Goal: Task Accomplishment & Management: Manage account settings

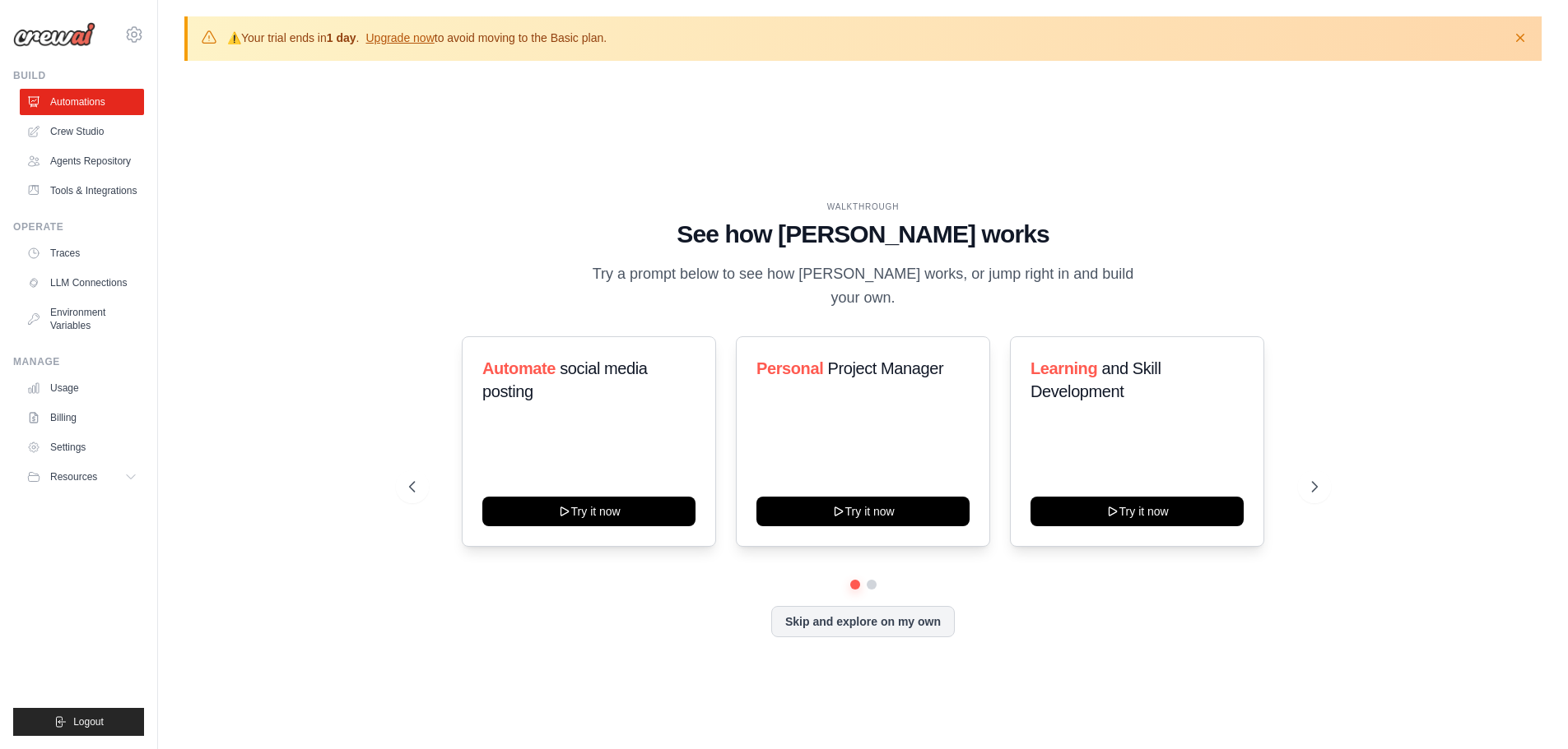
click at [27, 228] on div "Operate" at bounding box center [79, 227] width 131 height 13
click at [53, 259] on link "Traces" at bounding box center [83, 254] width 124 height 27
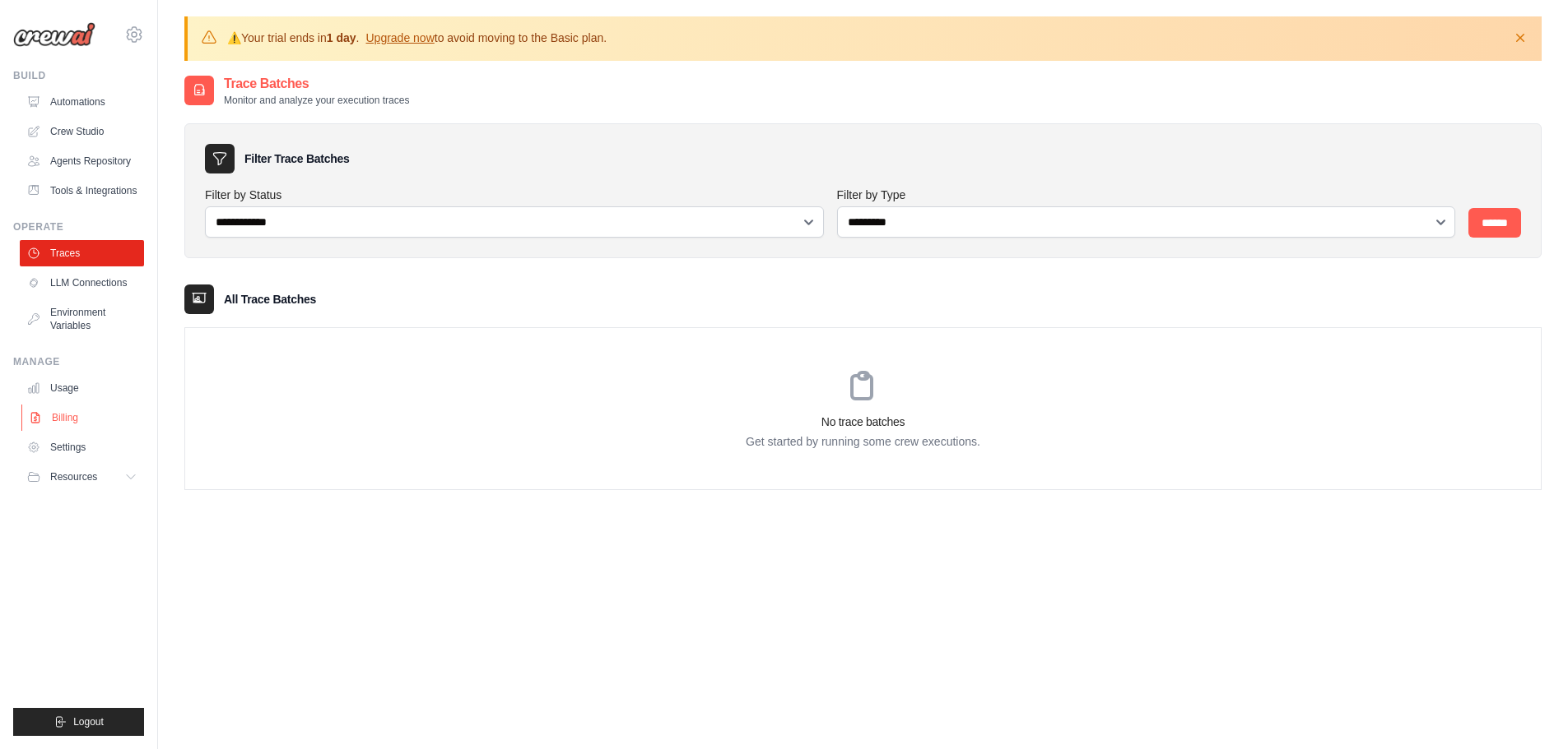
click at [77, 413] on link "Billing" at bounding box center [83, 418] width 124 height 27
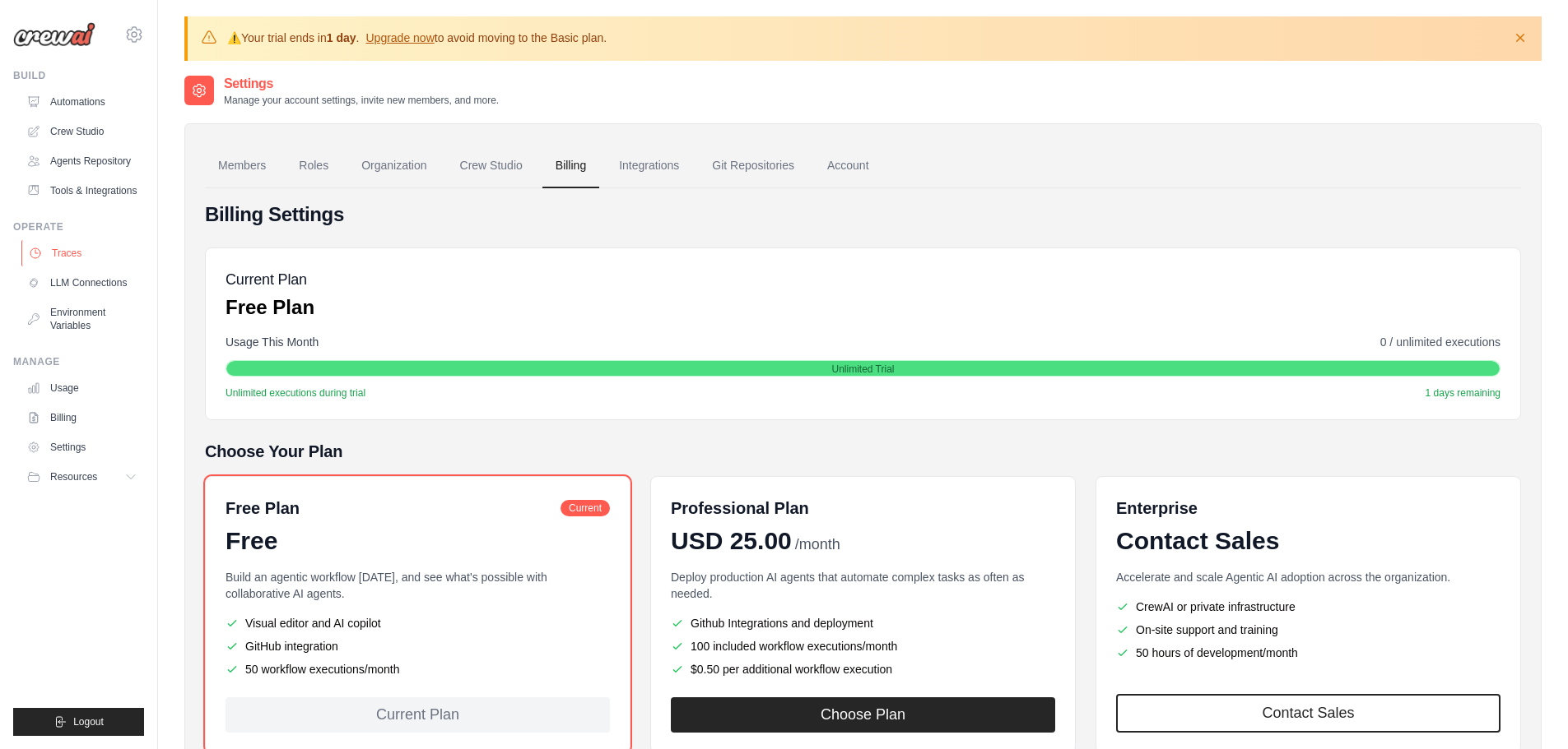
click at [81, 251] on link "Traces" at bounding box center [83, 254] width 124 height 27
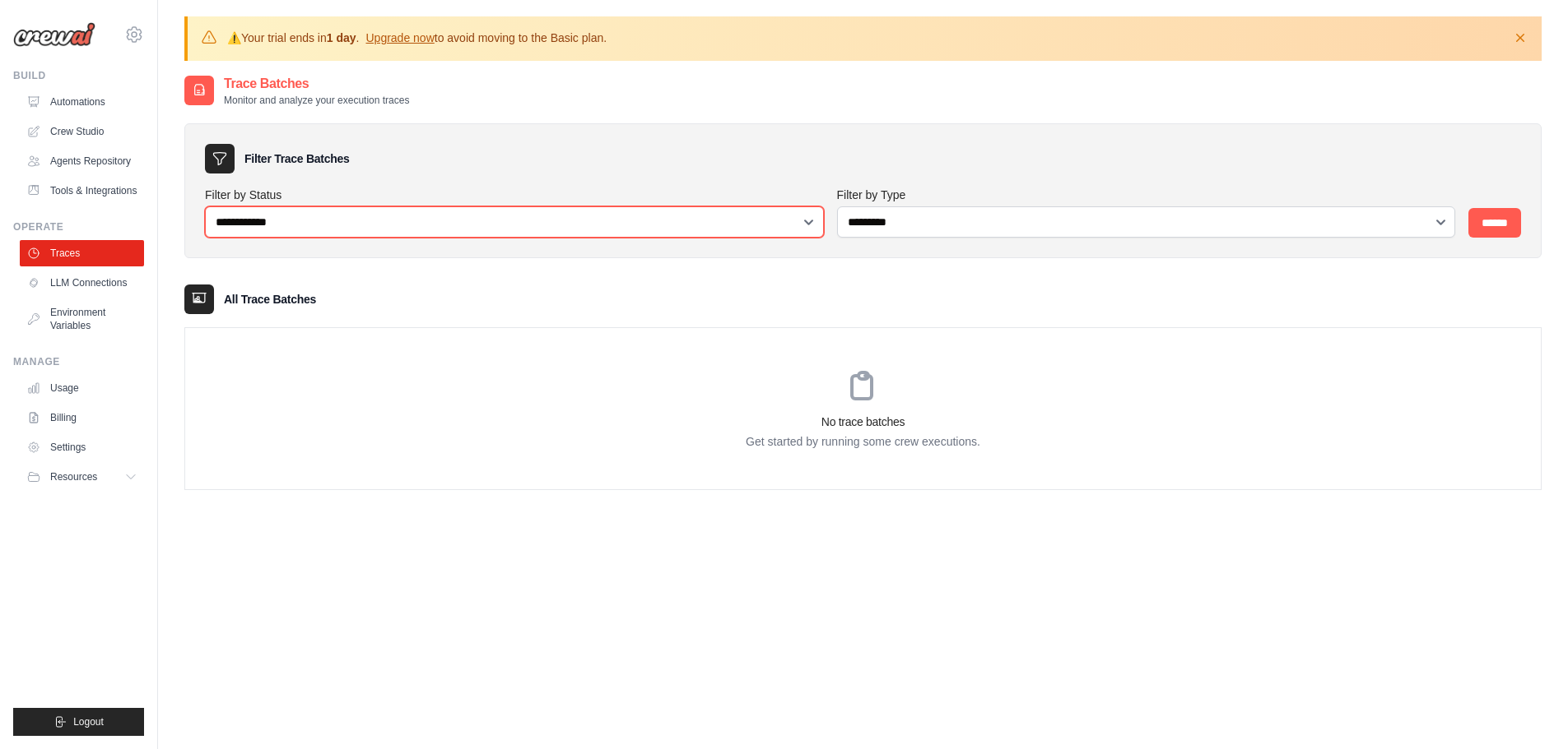
click at [696, 232] on select "**********" at bounding box center [514, 222] width 619 height 31
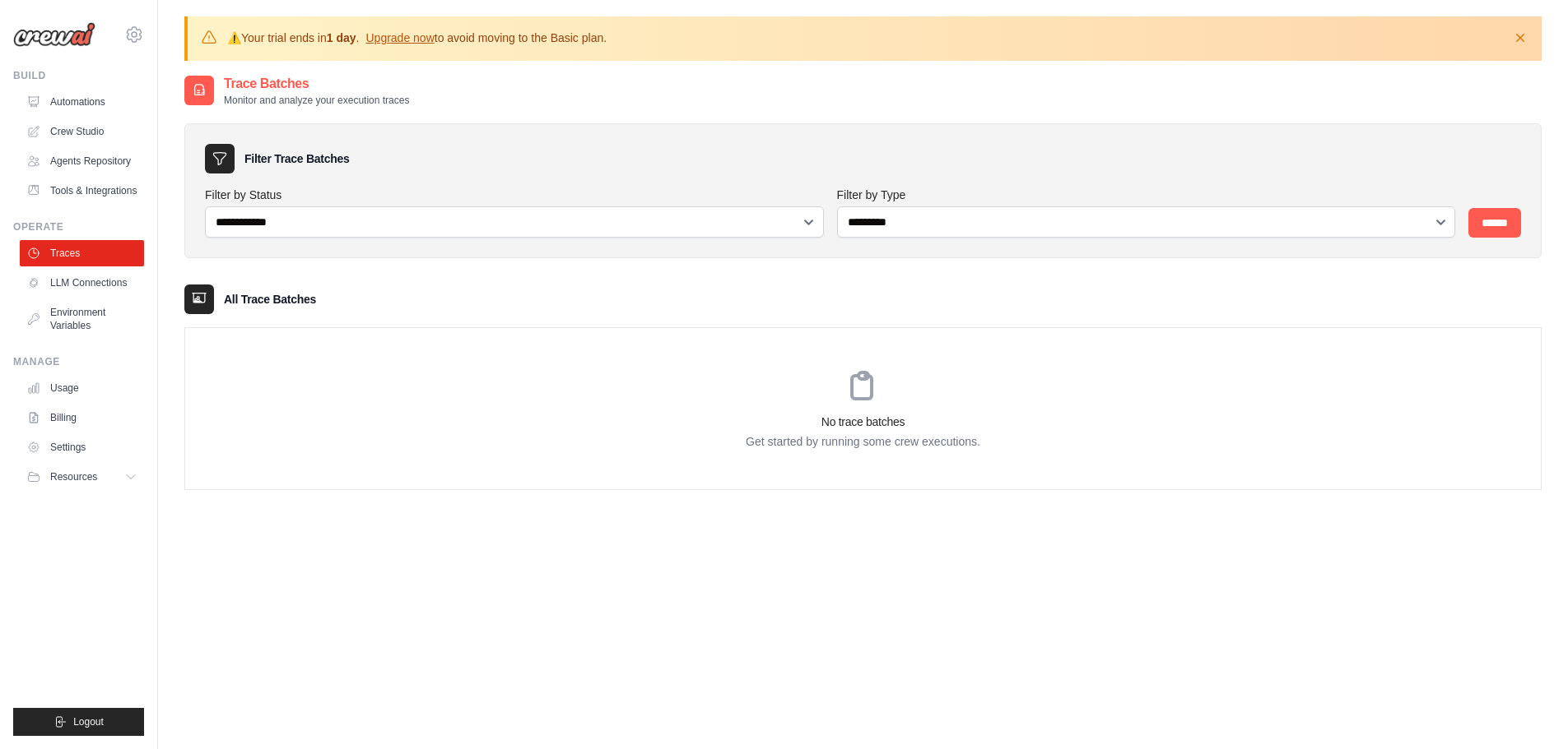
click at [684, 161] on div "Filter Trace Batches" at bounding box center [862, 158] width 1316 height 29
